Goal: Information Seeking & Learning: Learn about a topic

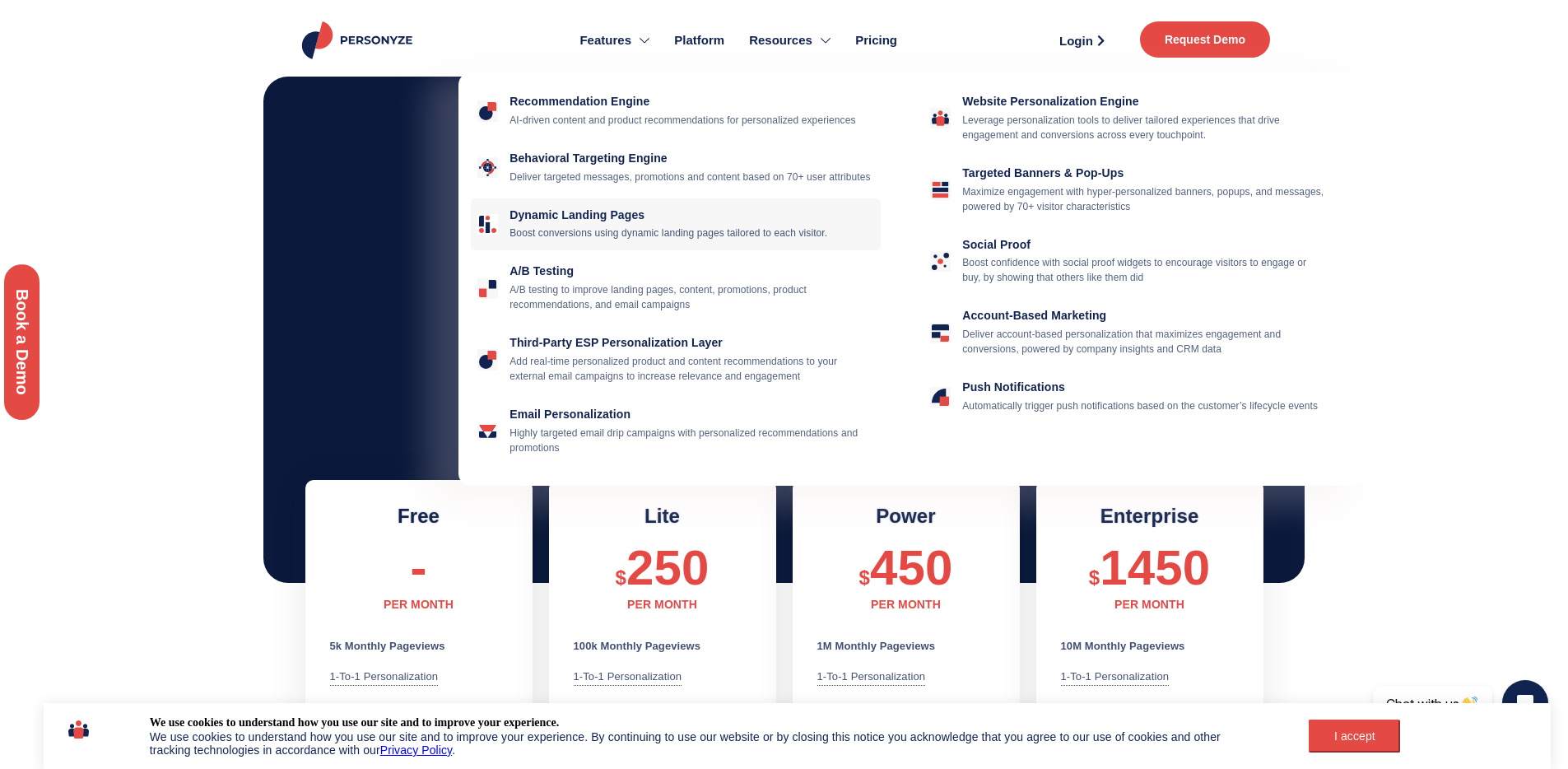
click at [638, 241] on p "Boost conversions using dynamic landing pages tailored to each visitor." at bounding box center [692, 233] width 364 height 14
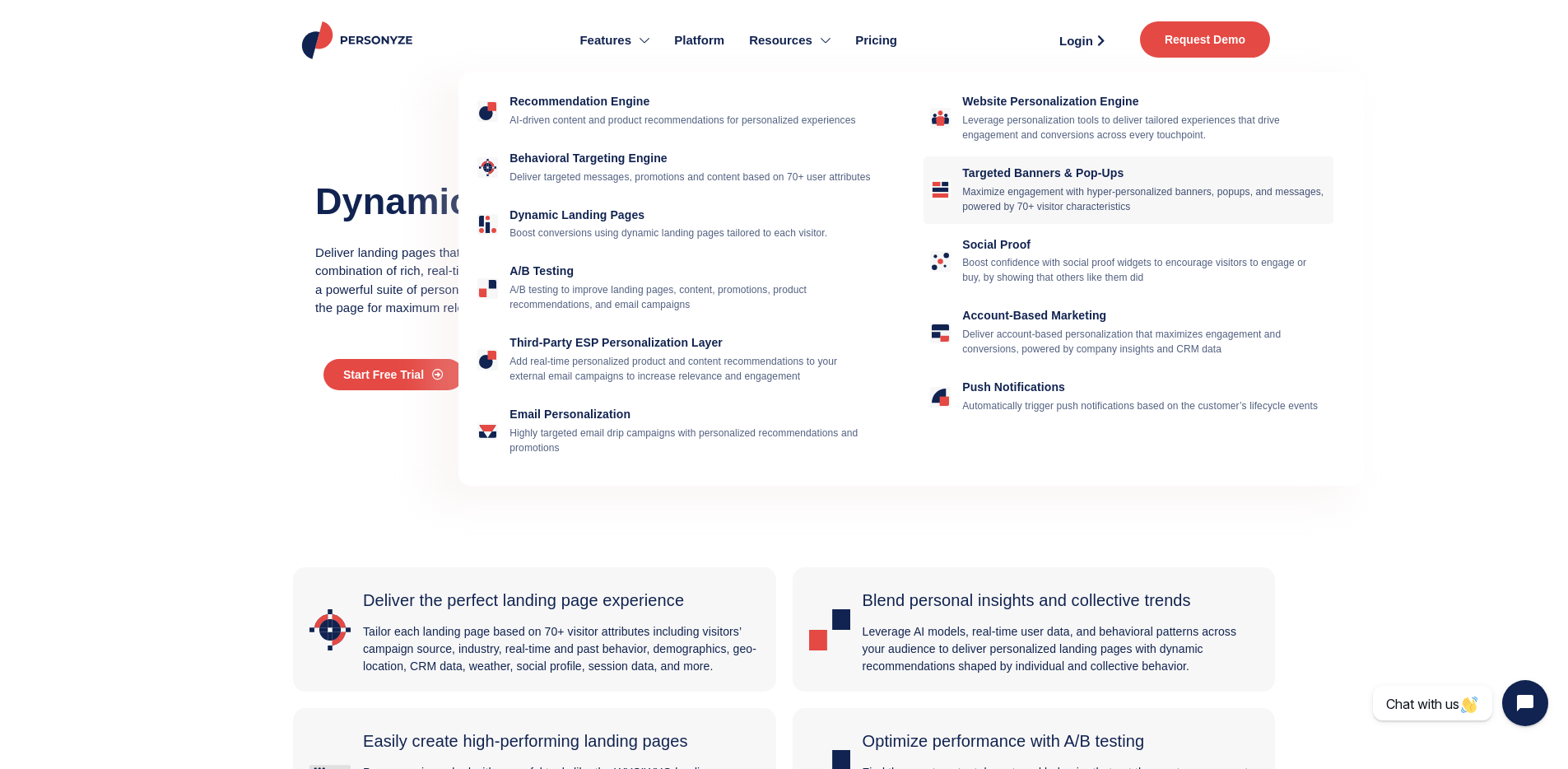
click at [1189, 206] on p "Maximize engagement with hyper-personalized banners, popups, and messages, powe…" at bounding box center [1144, 199] width 364 height 30
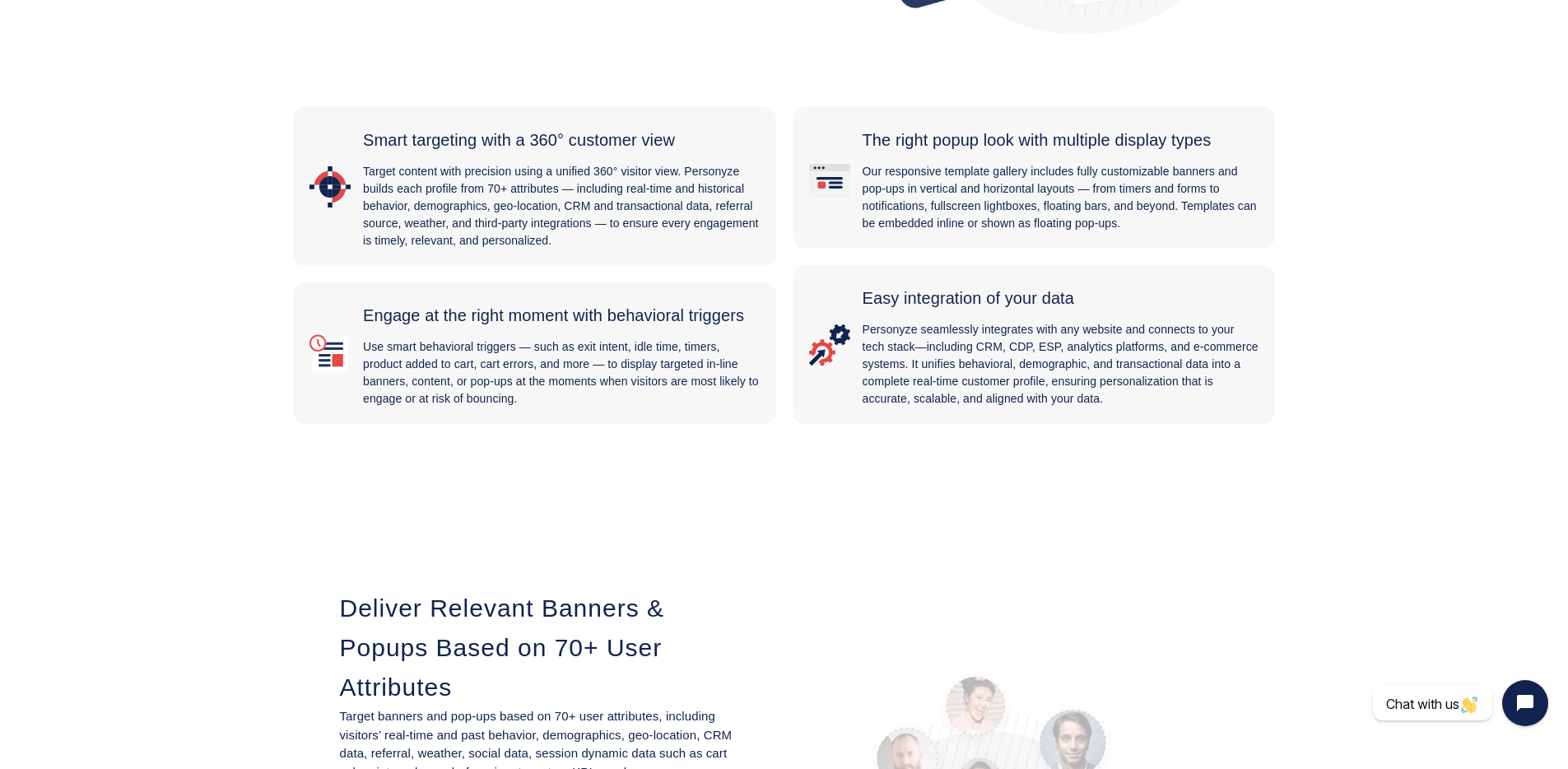
scroll to position [474, 0]
drag, startPoint x: 575, startPoint y: 191, endPoint x: 627, endPoint y: 246, distance: 75.7
click at [628, 247] on p "Target content with precision using a unified 360° visitor view. Personyze buil…" at bounding box center [562, 210] width 397 height 87
click at [534, 414] on div "Engage at the right moment with behavioral triggers Use smart behavioral trigge…" at bounding box center [534, 356] width 483 height 142
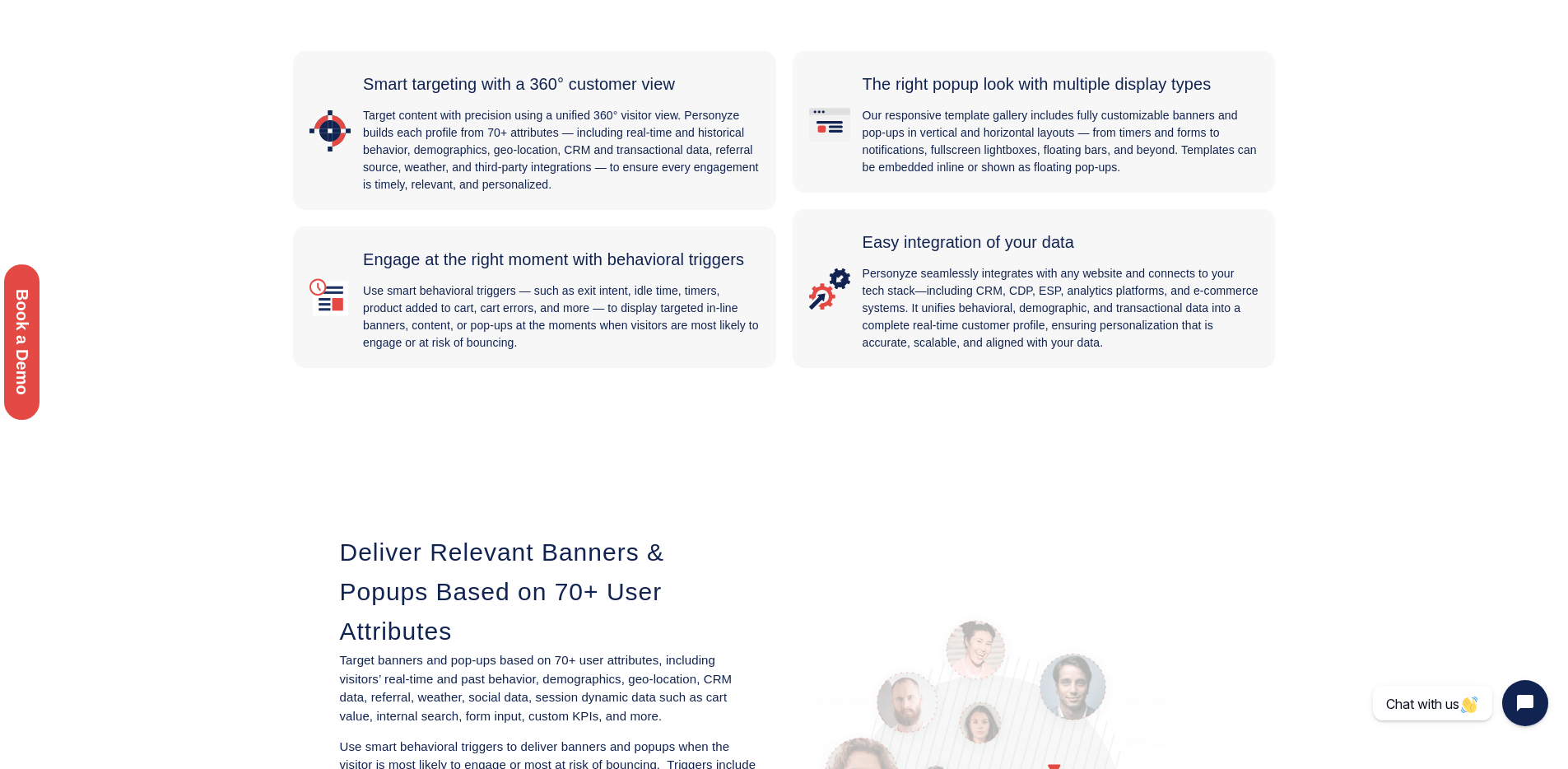
scroll to position [538, 0]
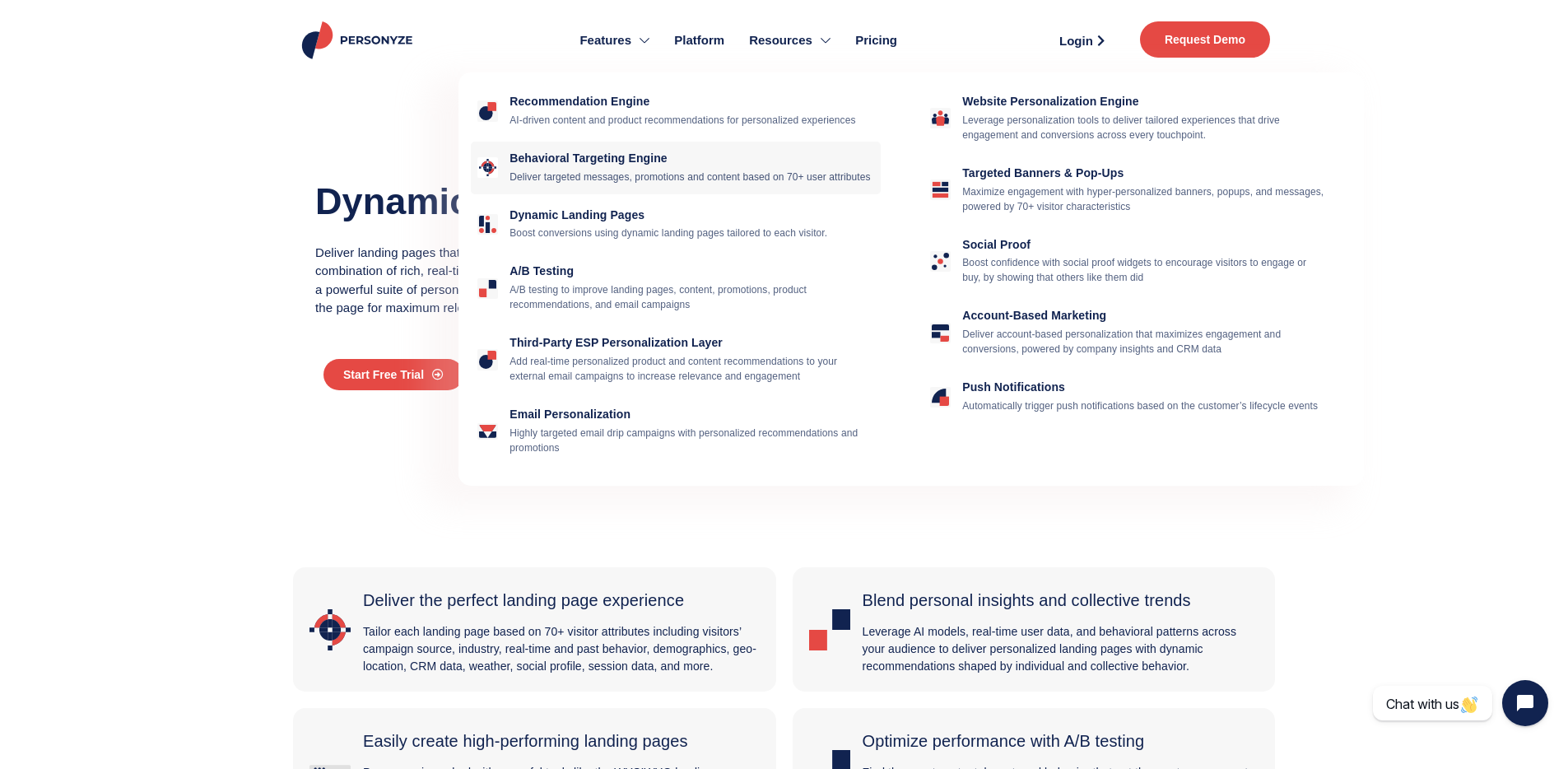
click at [785, 185] on p "Deliver targeted messages, promotions and content based on 70+ user attributes" at bounding box center [692, 177] width 364 height 14
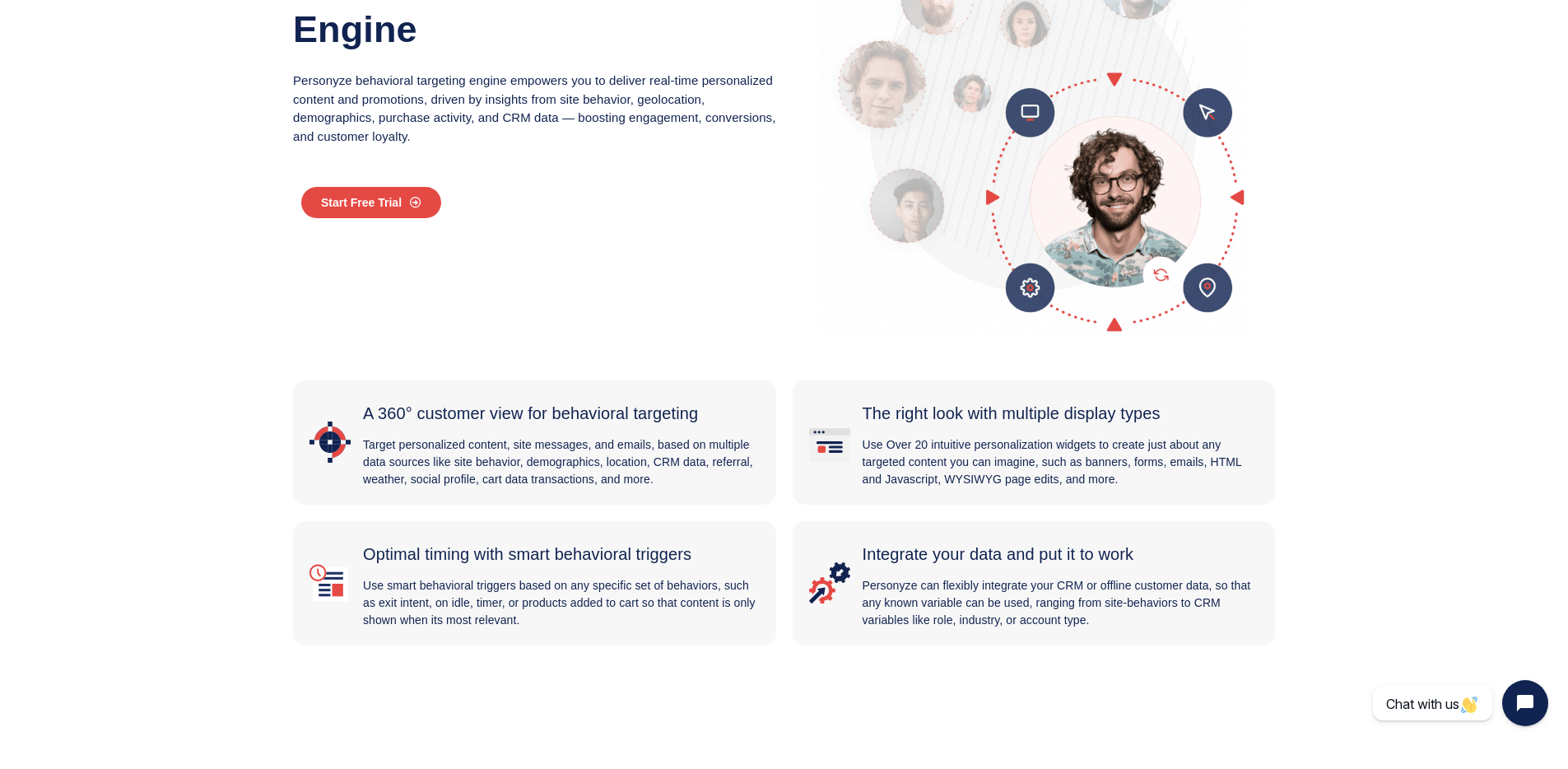
scroll to position [262, 0]
click at [1431, 253] on section "Behavioral Targeting Engine Personyze behavioral targeting engine empowers you …" at bounding box center [784, 77] width 1568 height 533
